Goal: Task Accomplishment & Management: Manage account settings

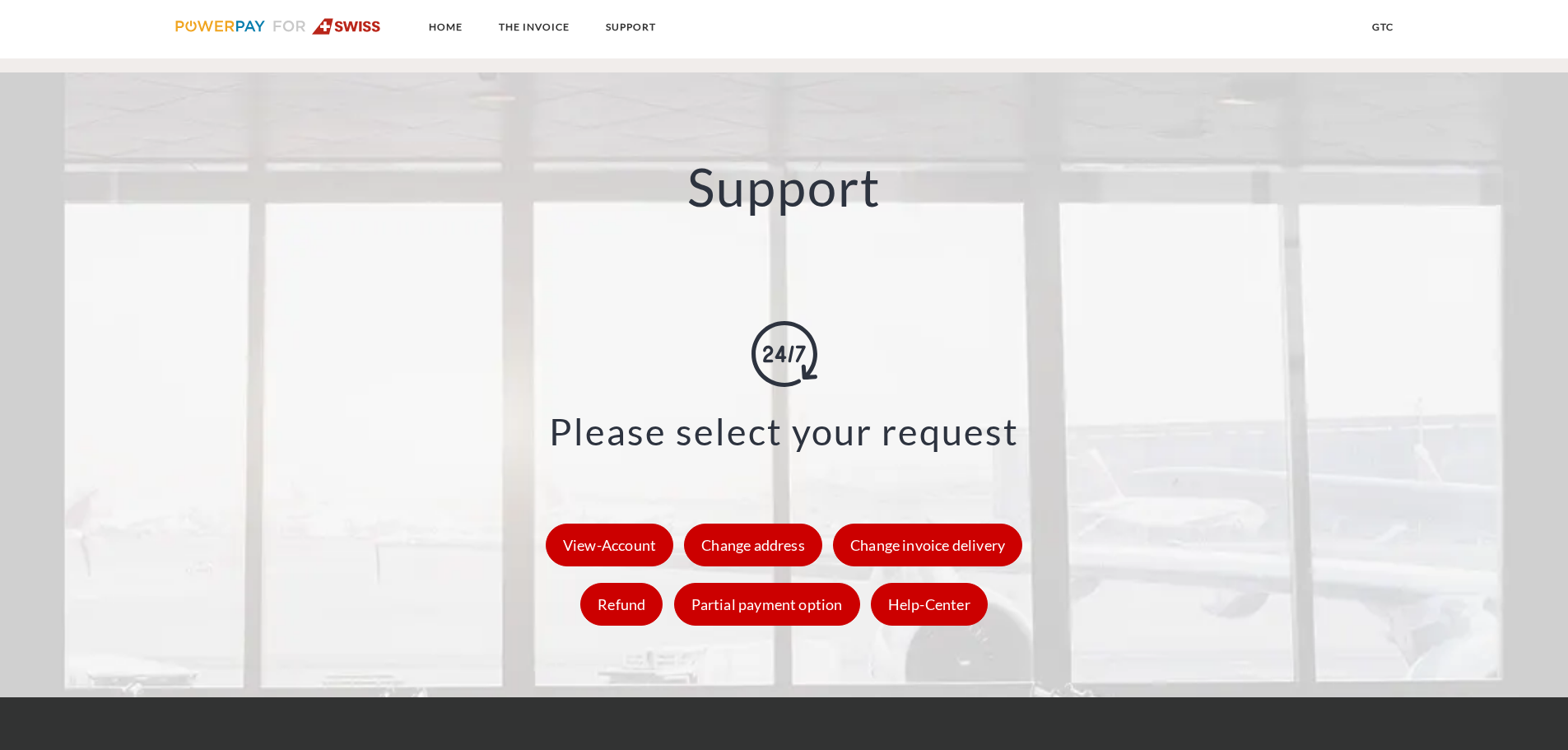
scroll to position [2222, 0]
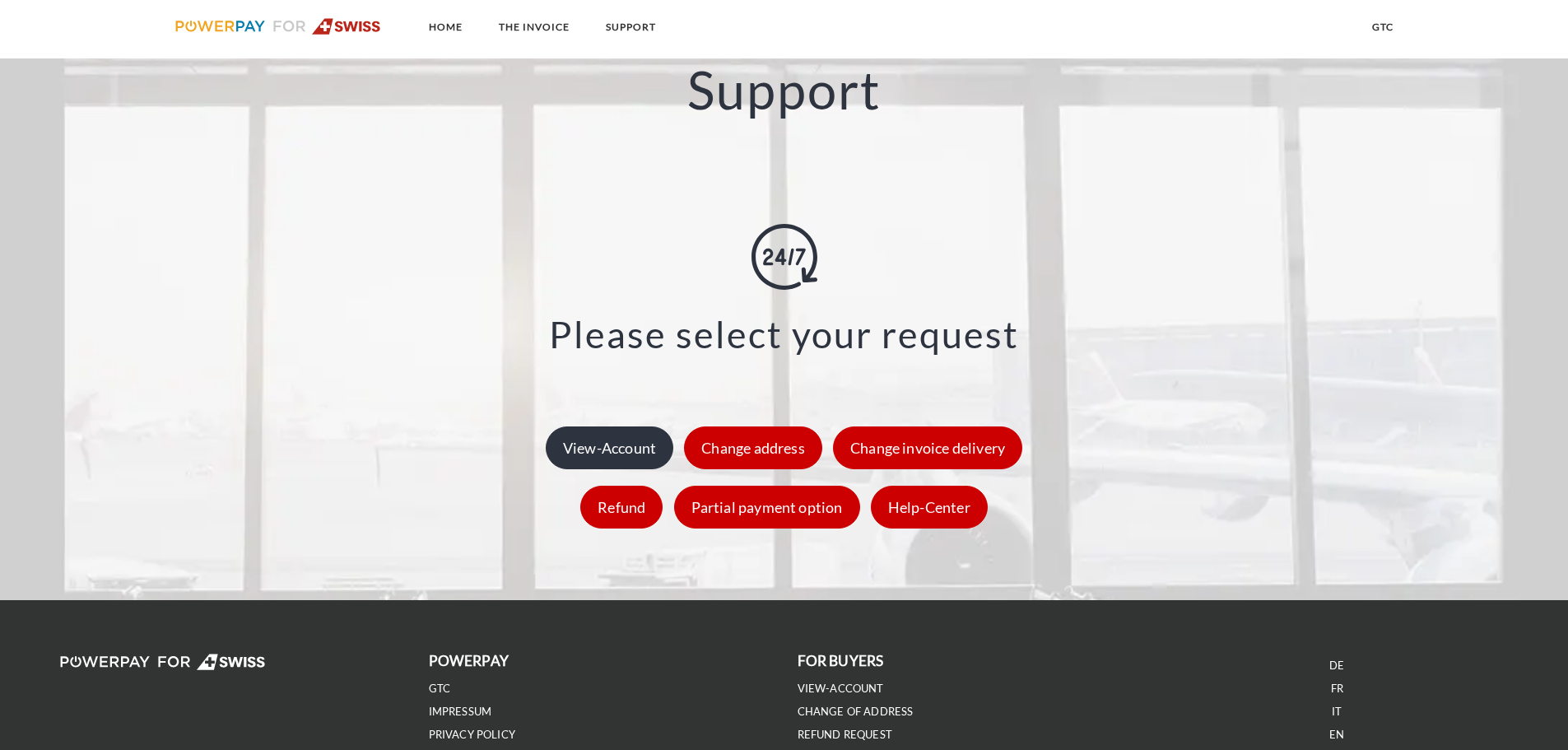
click at [643, 448] on div "View-Account" at bounding box center [609, 448] width 128 height 43
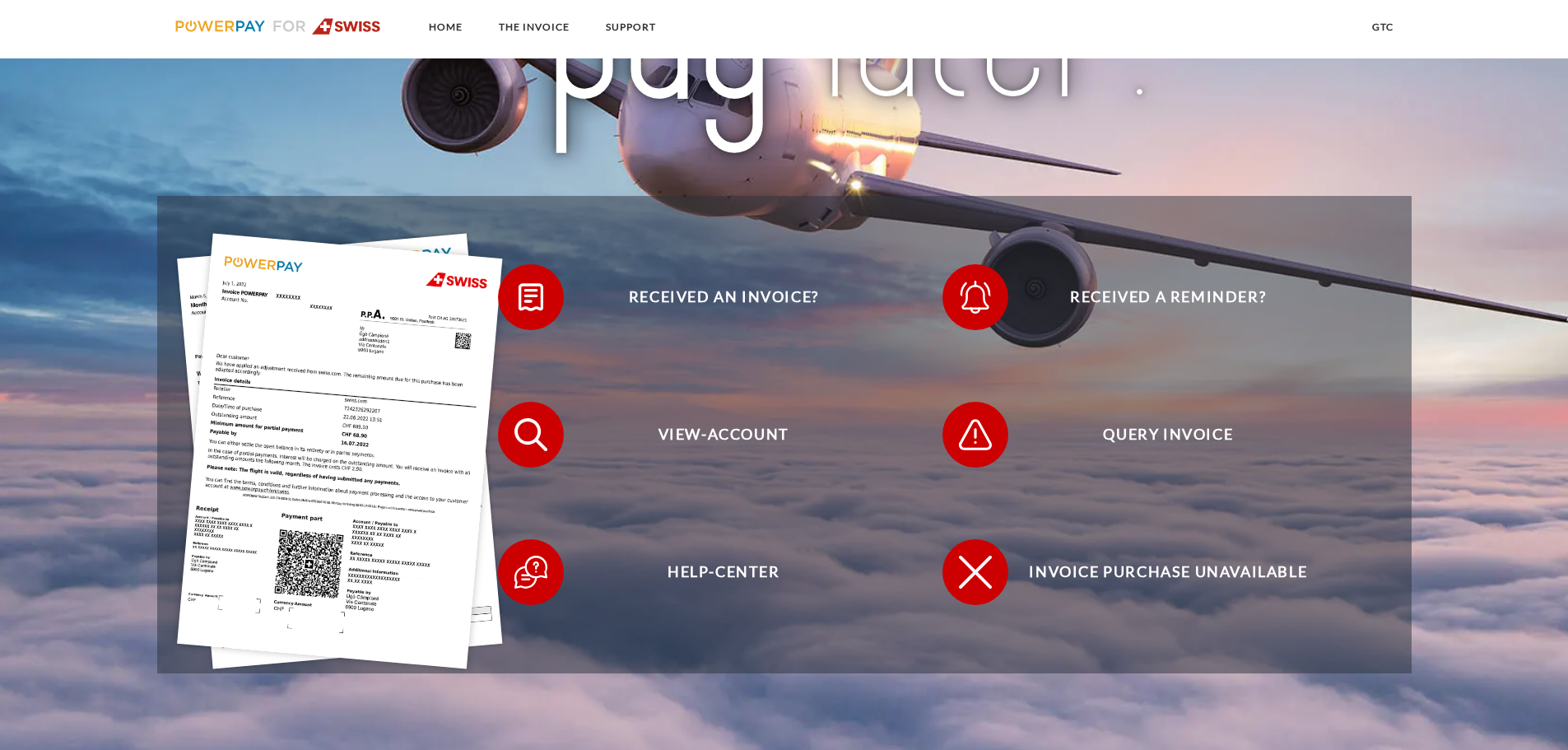
scroll to position [247, 0]
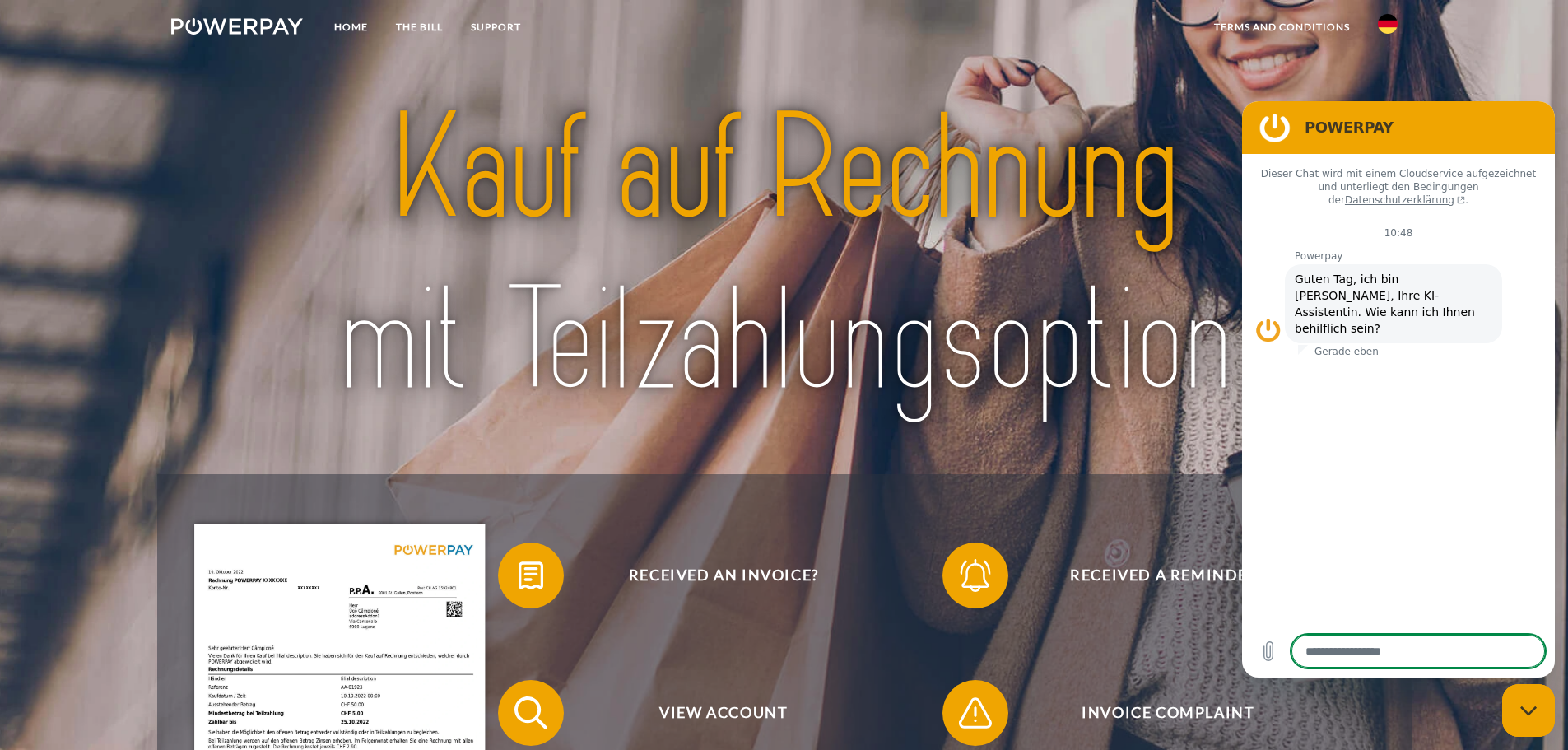
click at [1382, 24] on img at bounding box center [1388, 24] width 20 height 20
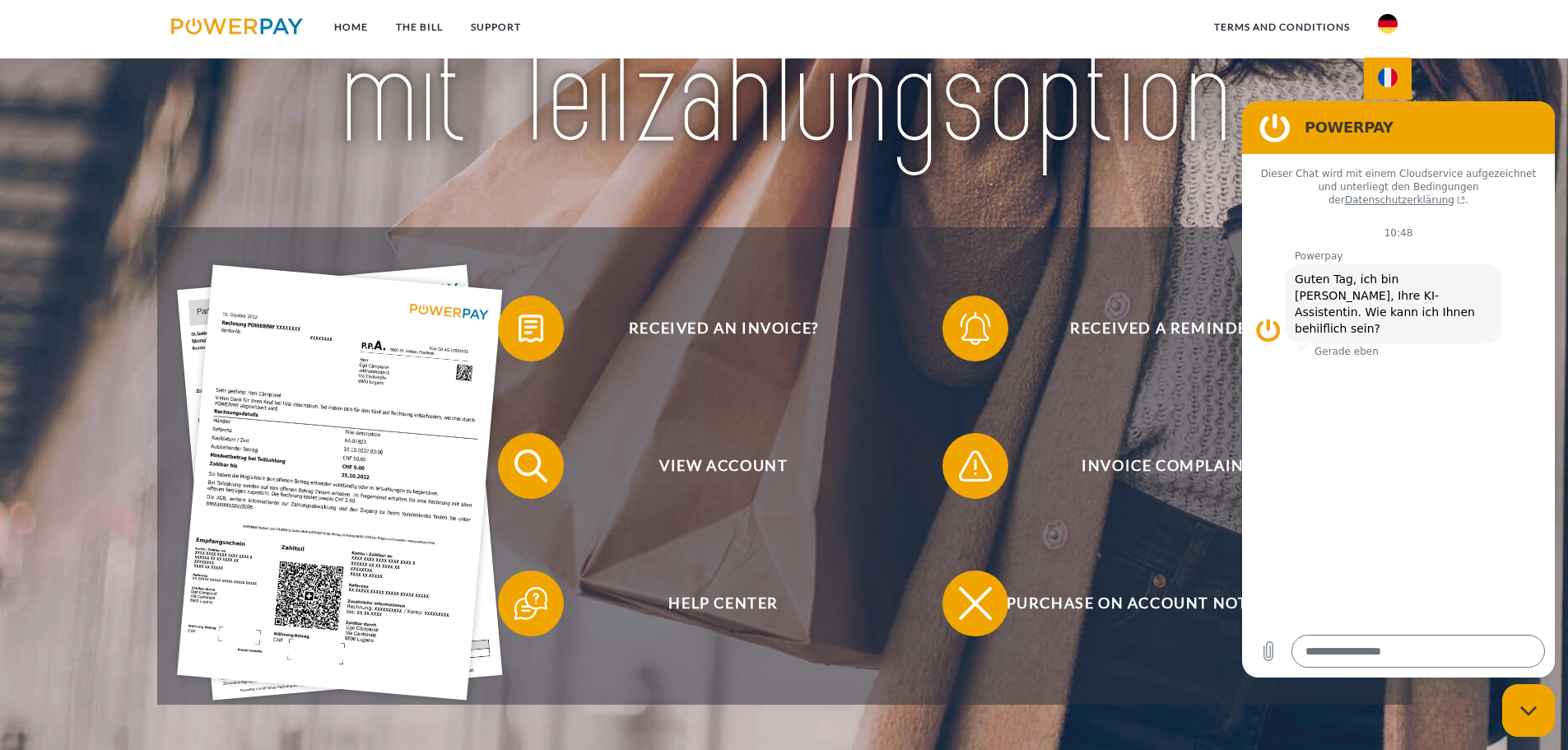
scroll to position [165, 0]
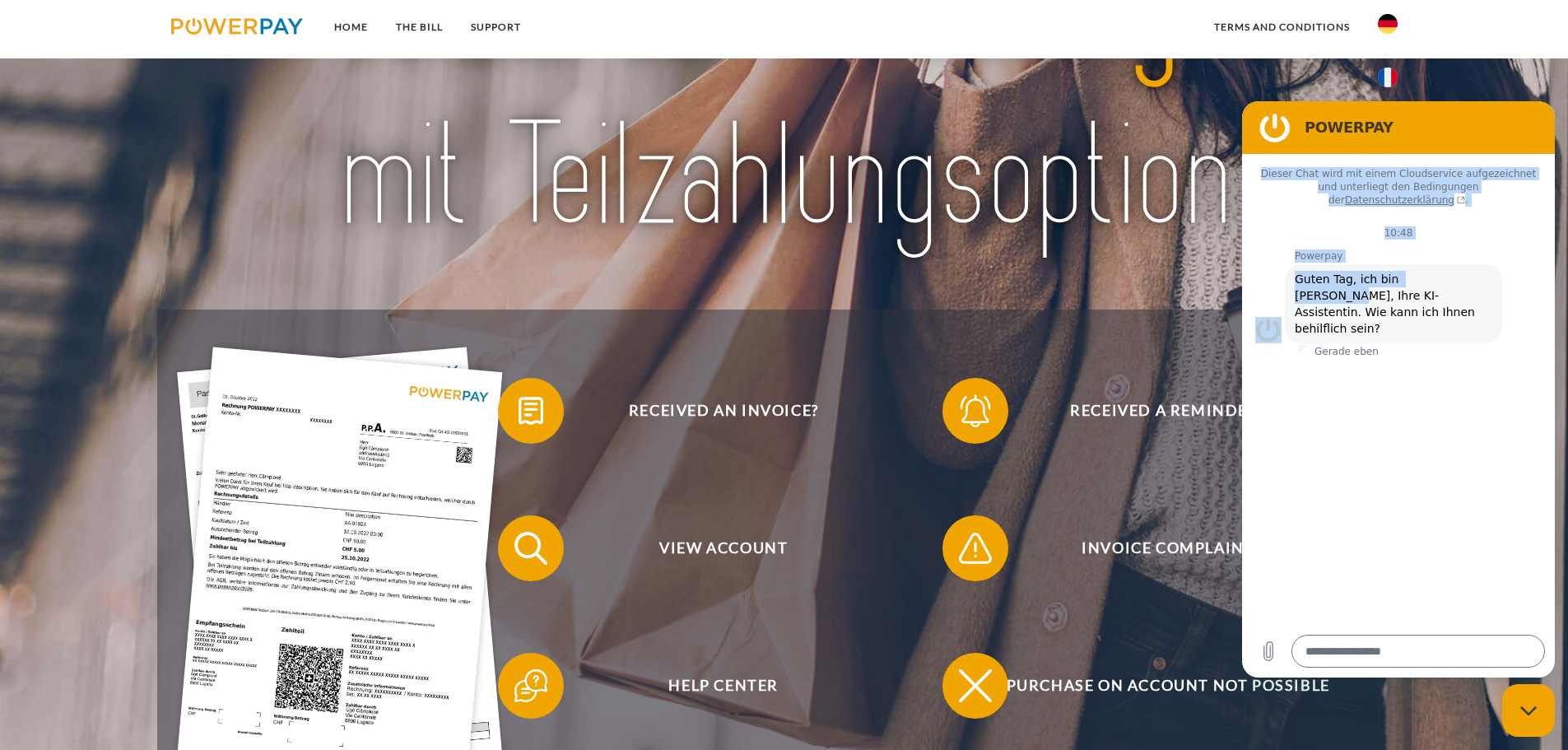
drag, startPoint x: 1407, startPoint y: 116, endPoint x: 1434, endPoint y: 264, distance: 150.4
click at [1434, 264] on div "POWERPAY Dieser Chat wird mit einem Cloudservice aufgezeichnet und unterliegt d…" at bounding box center [1399, 390] width 313 height 576
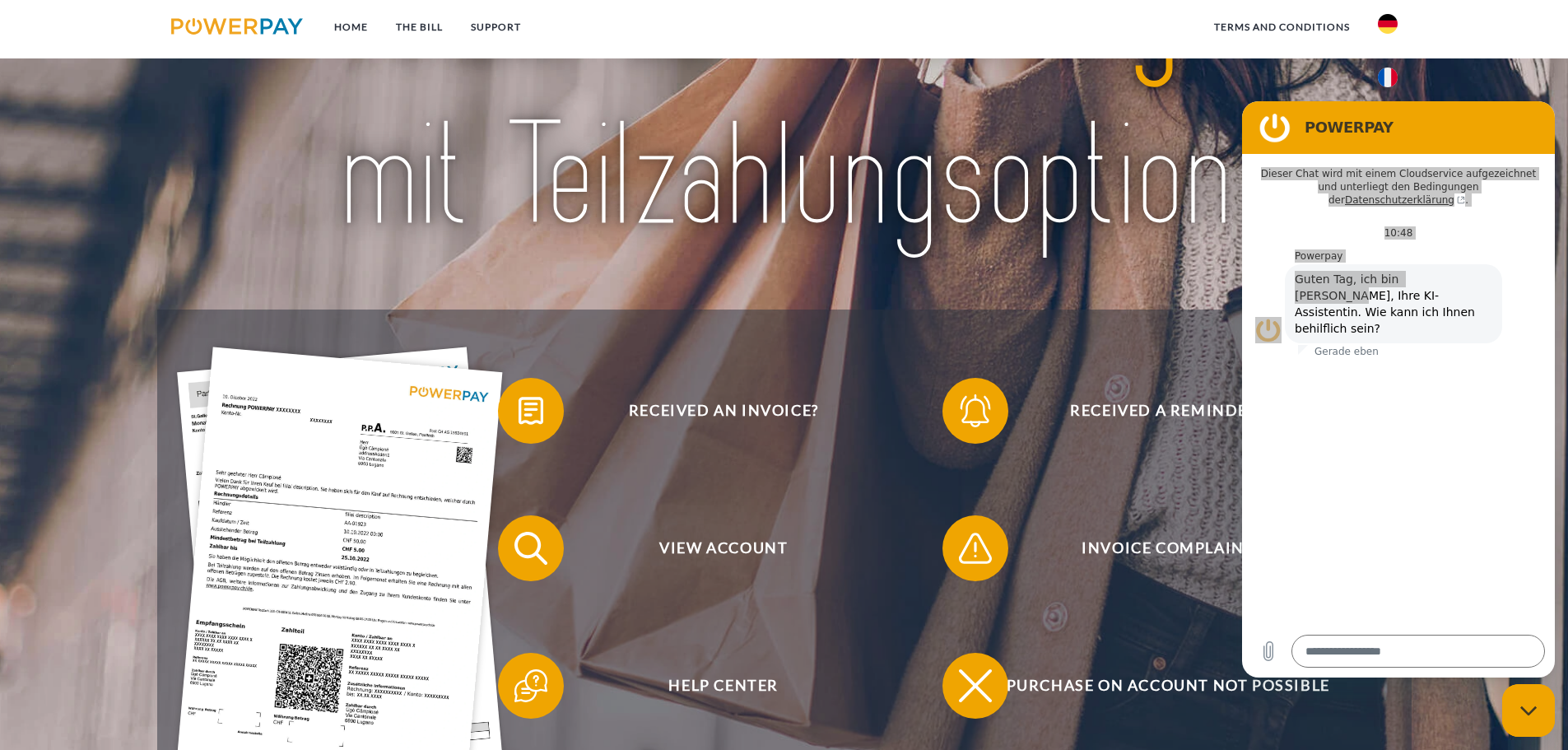
click at [1519, 713] on div "Close messaging window" at bounding box center [1529, 710] width 49 height 49
type textarea "*"
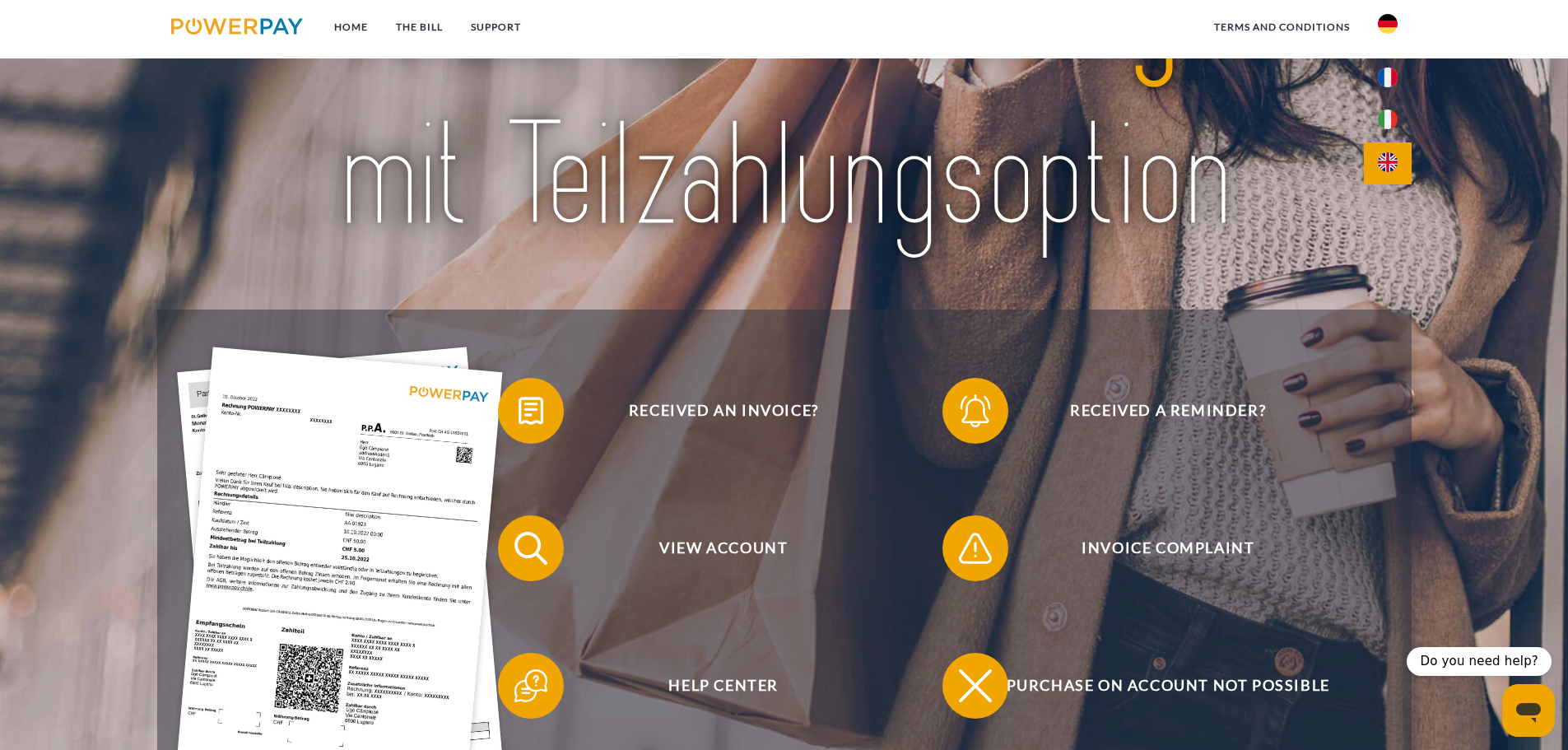
click at [1378, 159] on img at bounding box center [1388, 162] width 20 height 20
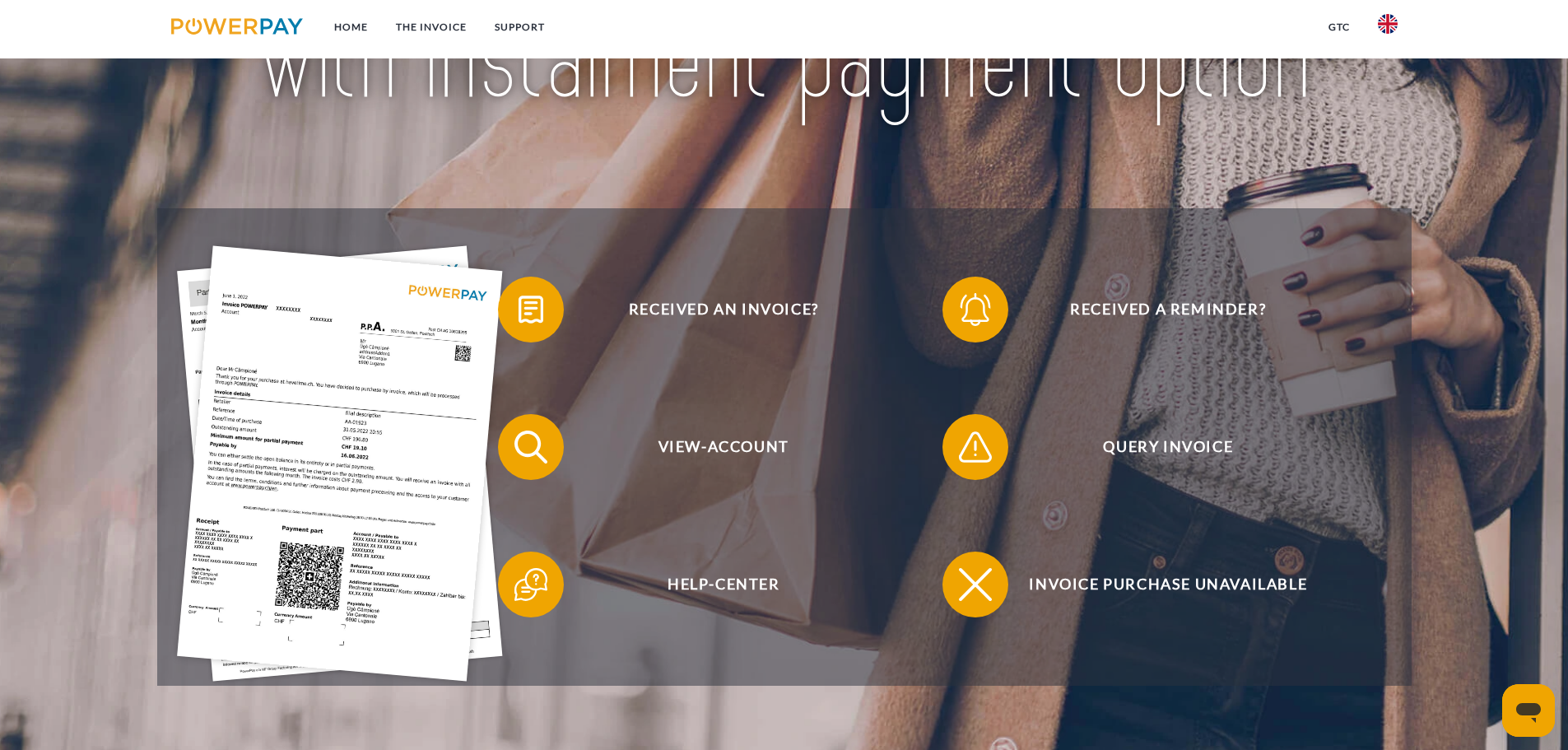
scroll to position [329, 0]
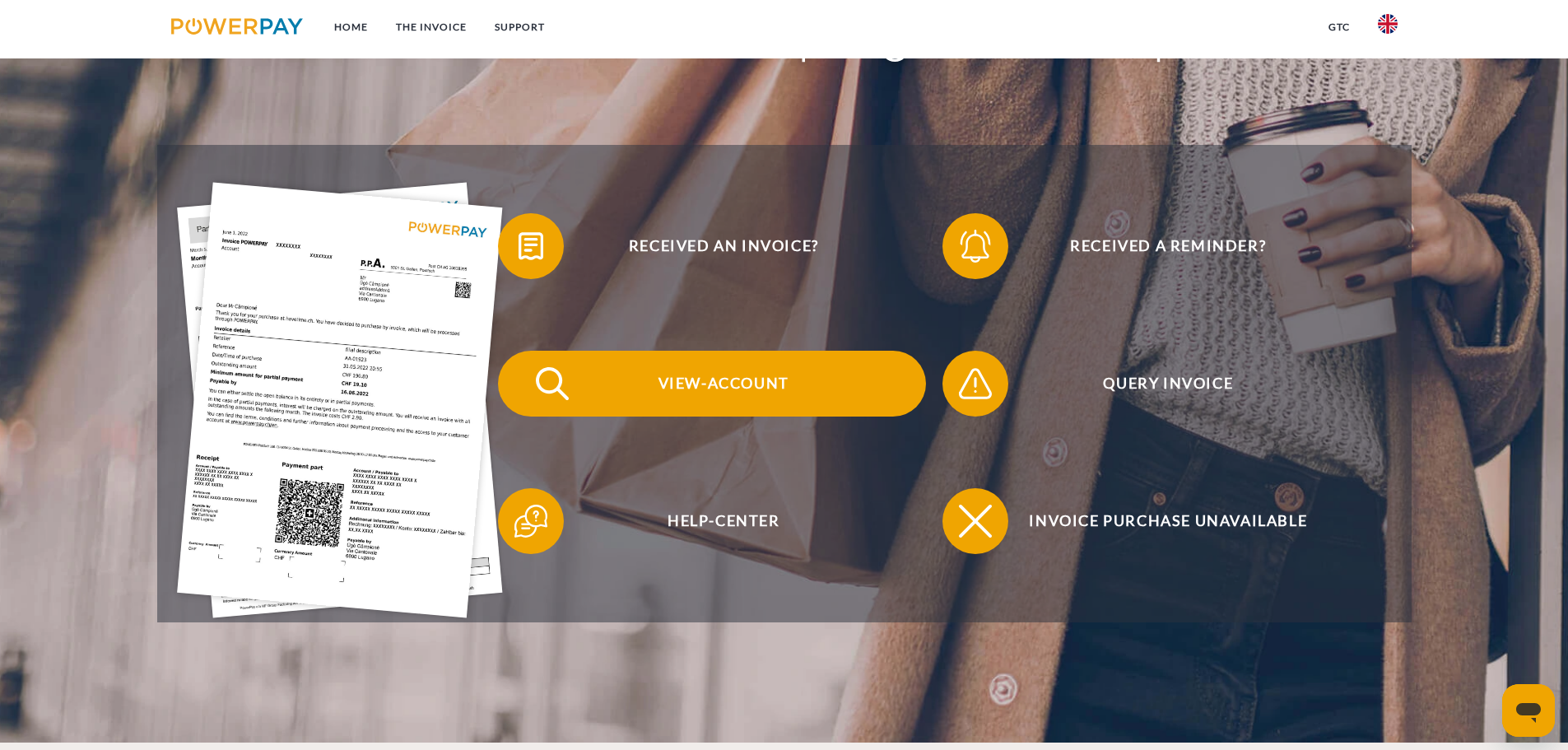
click at [753, 383] on span "View-Account" at bounding box center [723, 383] width 403 height 65
